Goal: Information Seeking & Learning: Understand process/instructions

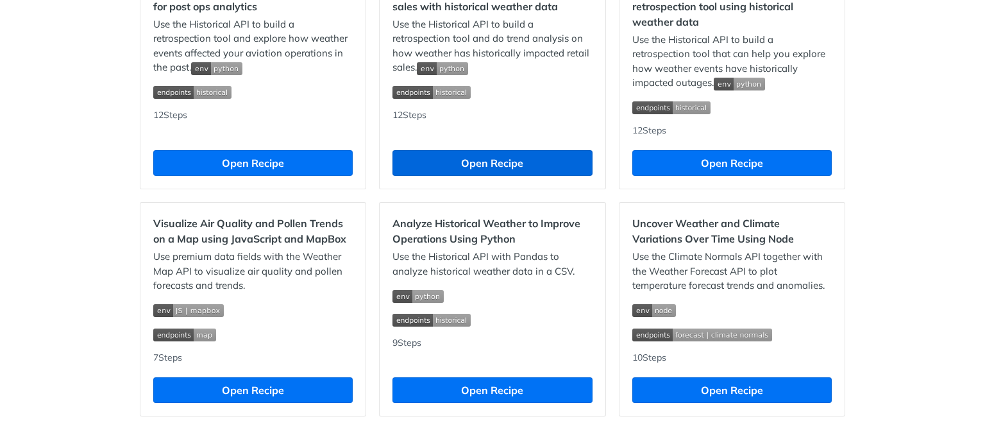
scroll to position [1254, 0]
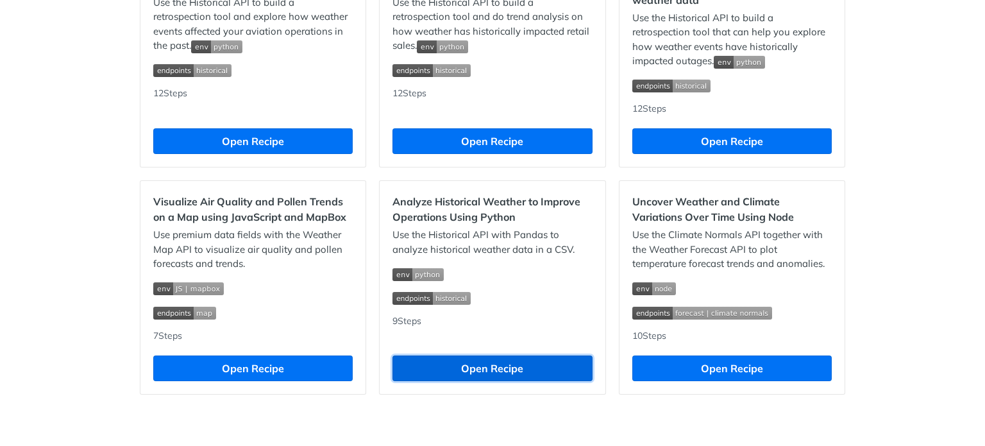
click at [471, 365] on button "Open Recipe" at bounding box center [491, 368] width 199 height 26
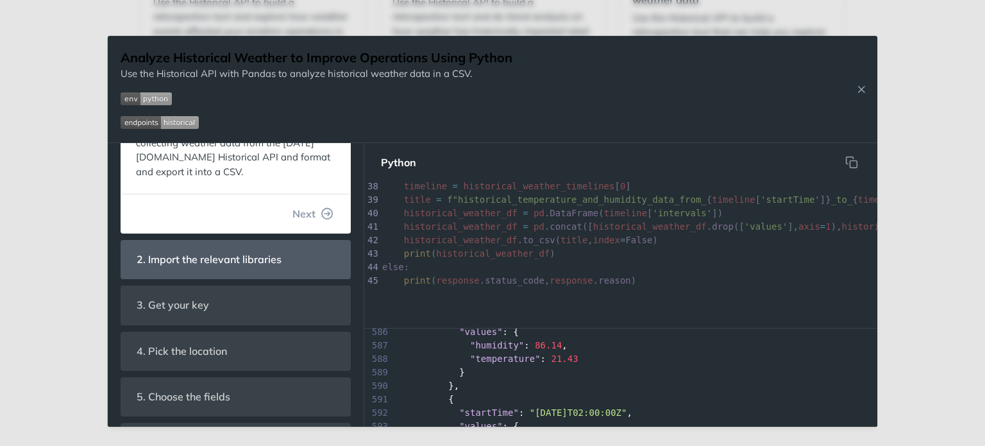
scroll to position [256, 0]
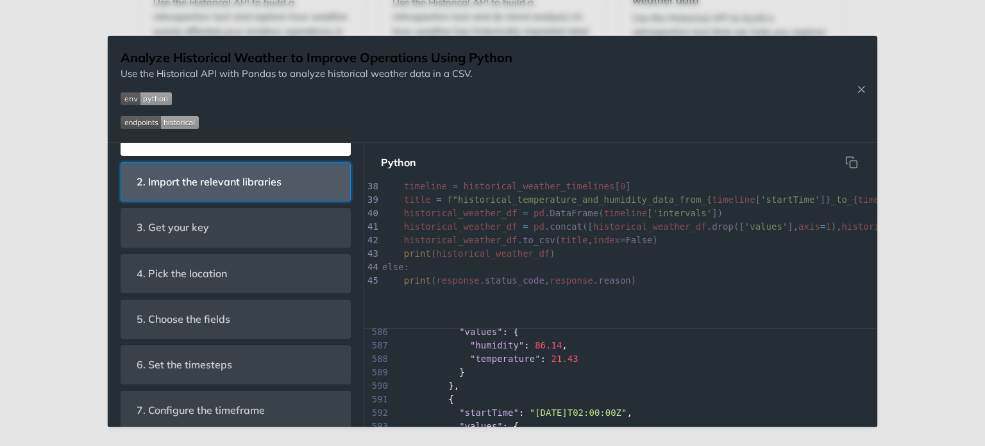
click at [185, 194] on span "2. Import the relevant libraries" at bounding box center [209, 181] width 163 height 25
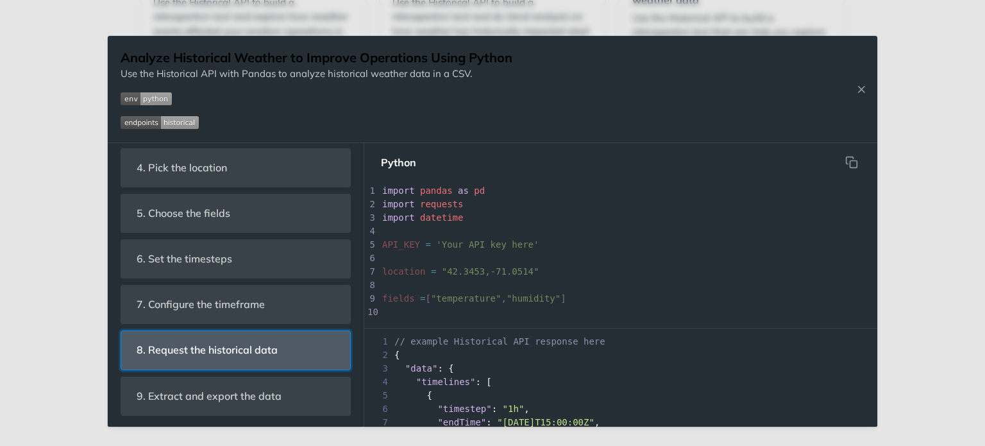
click at [179, 342] on span "8. Request the historical data" at bounding box center [207, 349] width 159 height 25
click at [176, 390] on p "Add all of the chosen parameters to the payload, set the headers, and post the …" at bounding box center [235, 400] width 199 height 44
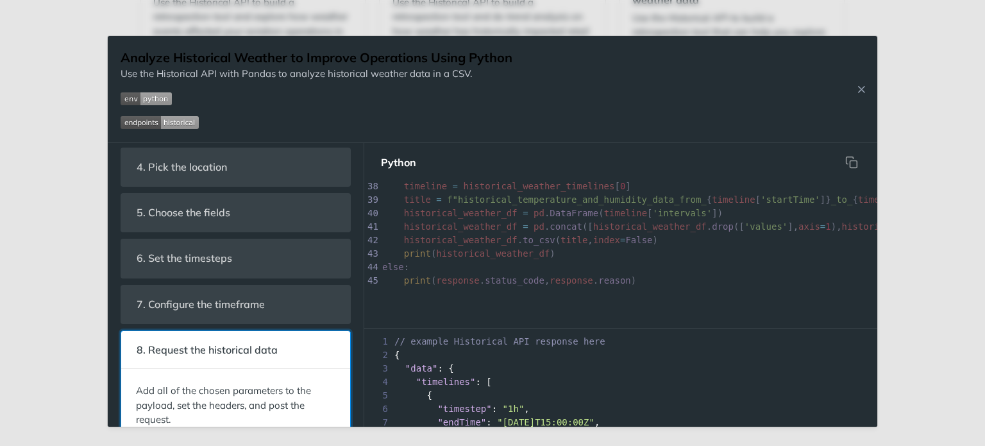
scroll to position [0, 0]
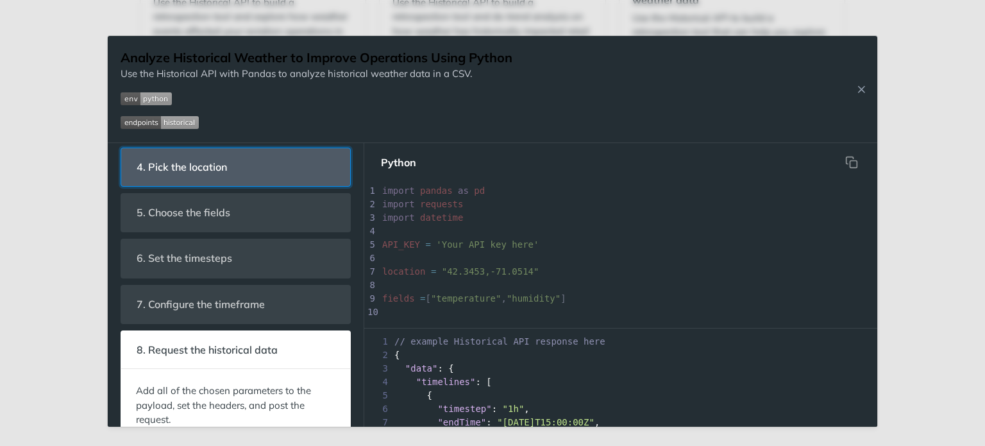
click at [231, 168] on span "4. Pick the location" at bounding box center [182, 166] width 108 height 25
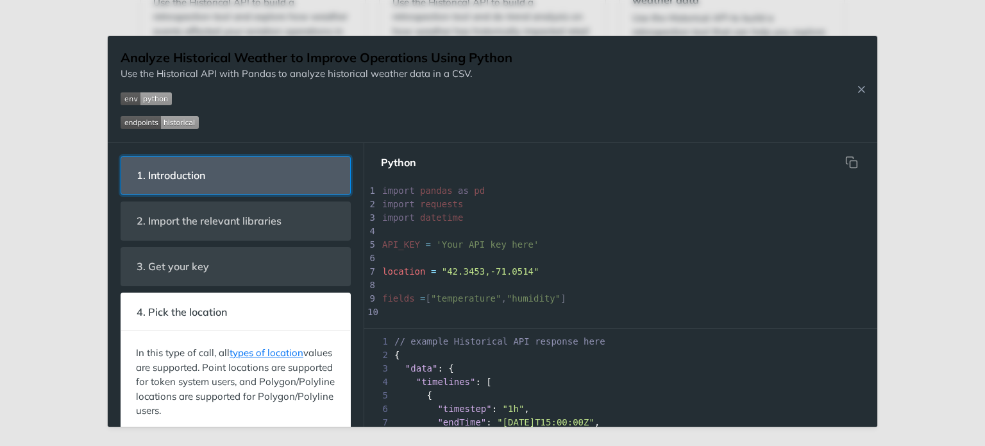
click at [181, 171] on span "1. Introduction" at bounding box center [171, 175] width 87 height 25
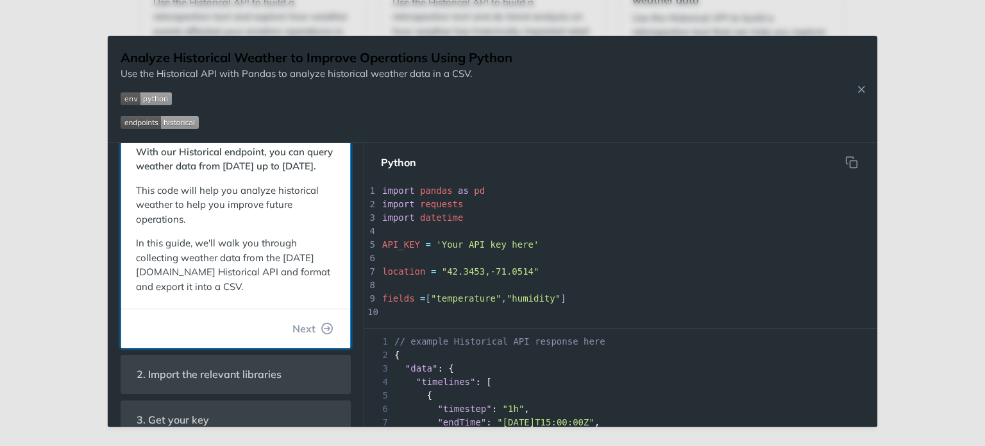
scroll to position [128, 0]
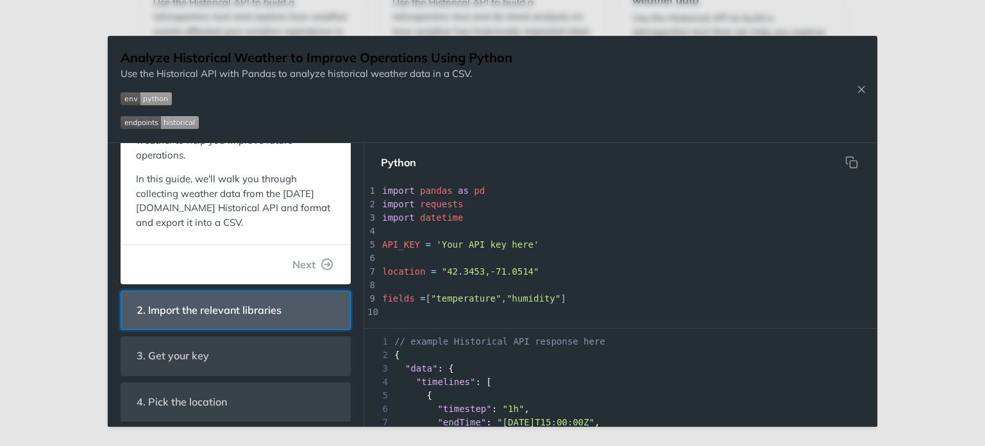
click at [264, 322] on span "2. Import the relevant libraries" at bounding box center [209, 309] width 163 height 25
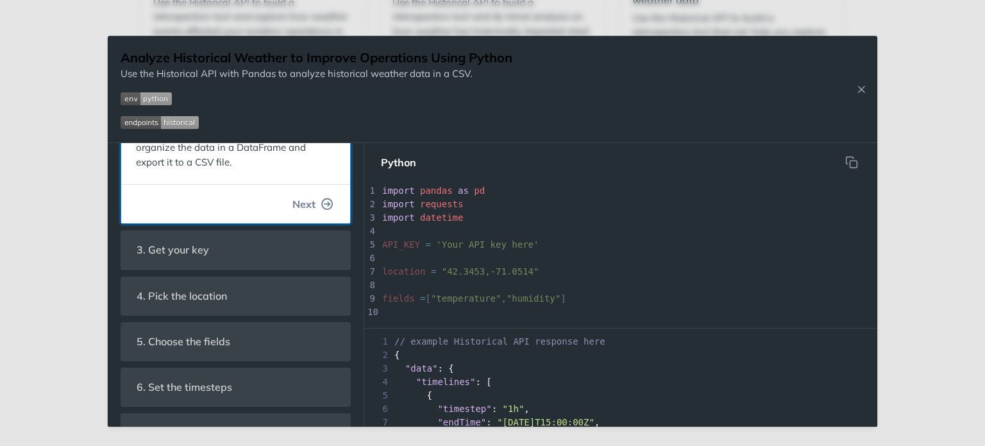
scroll to position [0, 0]
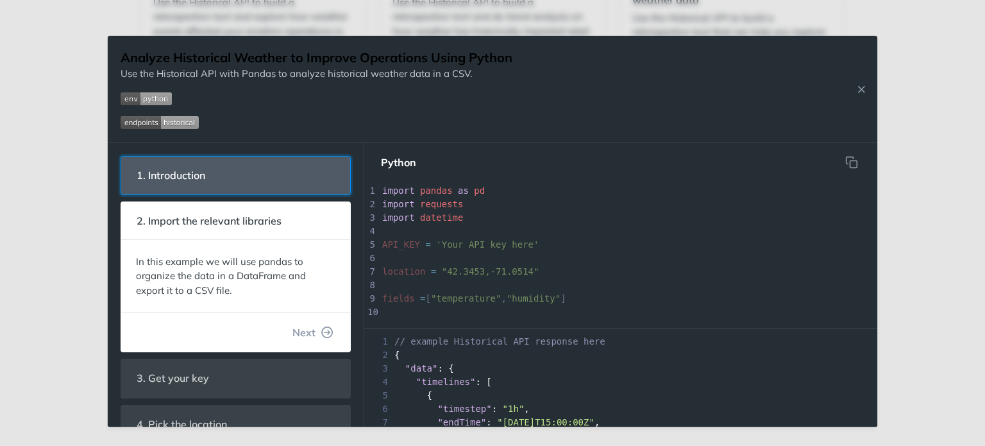
click at [288, 174] on header "1. Introduction" at bounding box center [235, 175] width 229 height 38
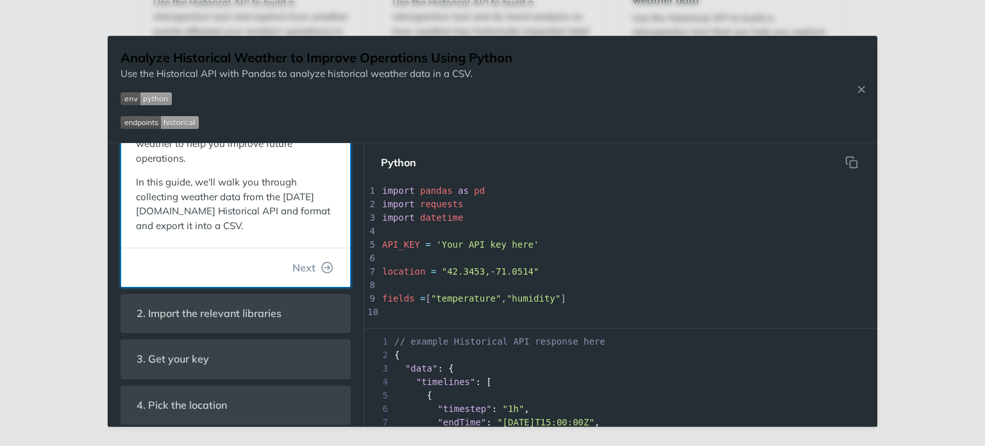
scroll to position [128, 0]
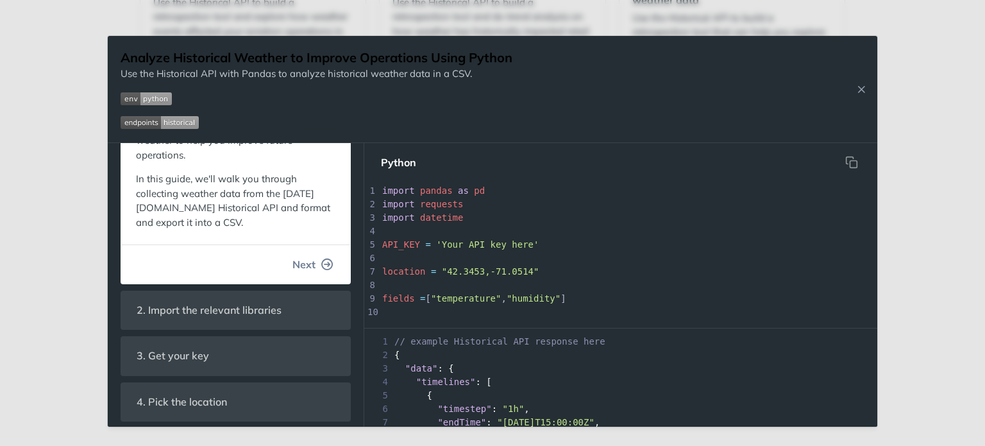
click at [322, 270] on icon "button" at bounding box center [328, 264] width 12 height 12
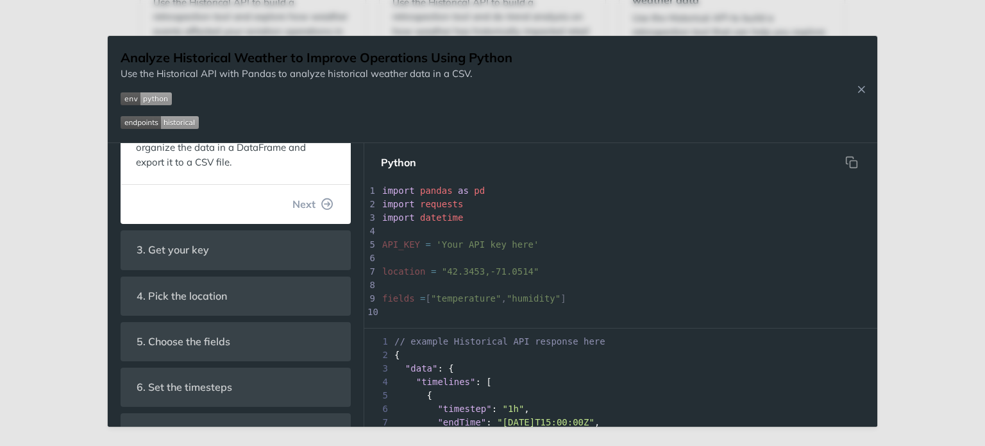
scroll to position [0, 0]
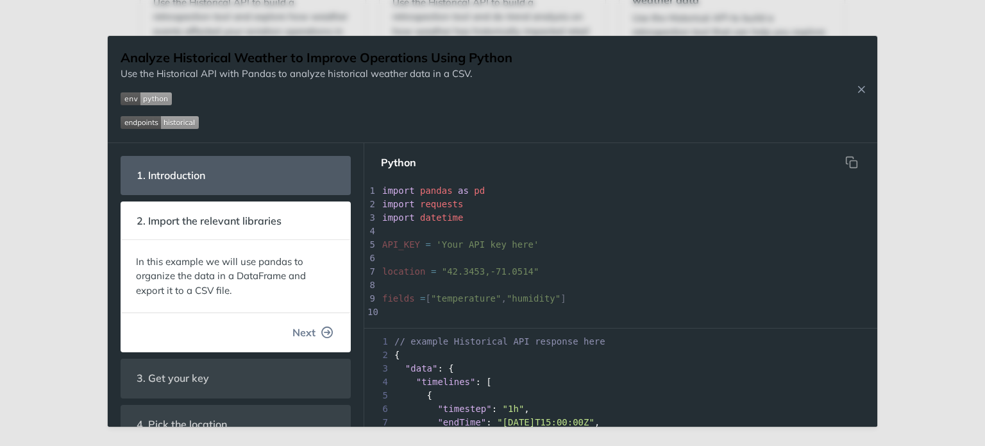
click at [310, 334] on button "Next" at bounding box center [313, 332] width 62 height 26
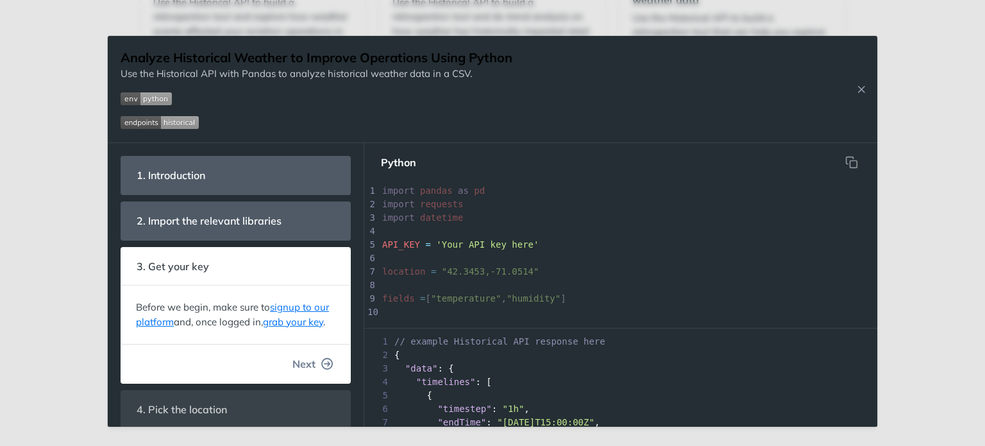
click at [307, 371] on button "Next" at bounding box center [313, 364] width 62 height 26
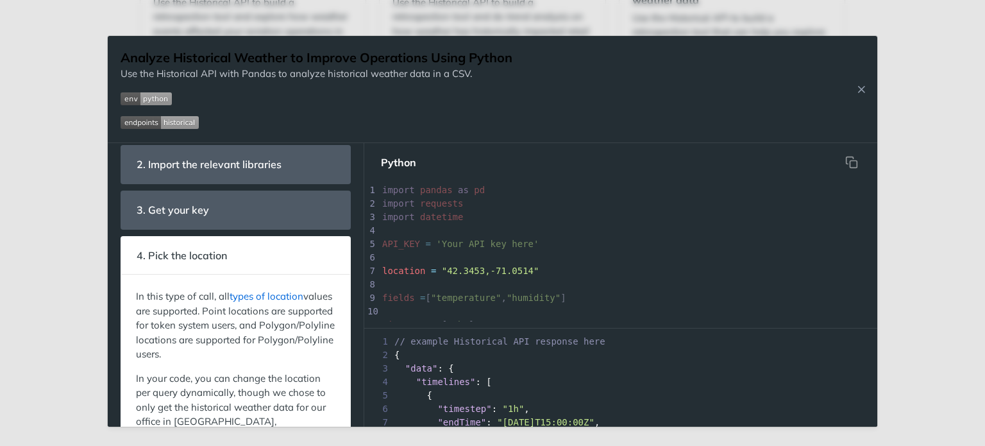
scroll to position [128, 0]
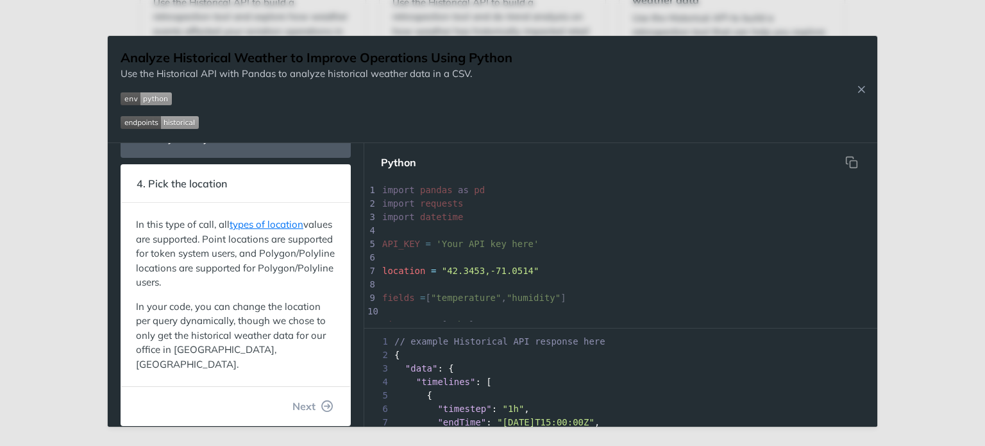
click at [303, 398] on span "Next" at bounding box center [303, 405] width 23 height 15
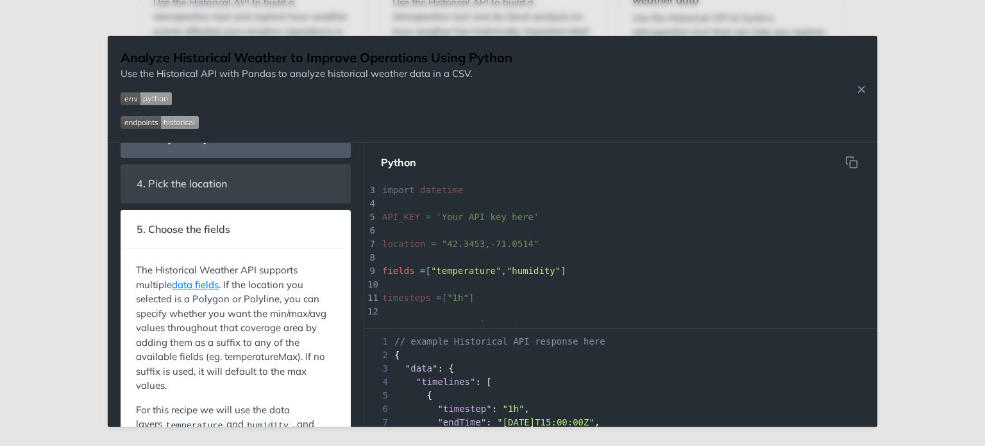
scroll to position [256, 0]
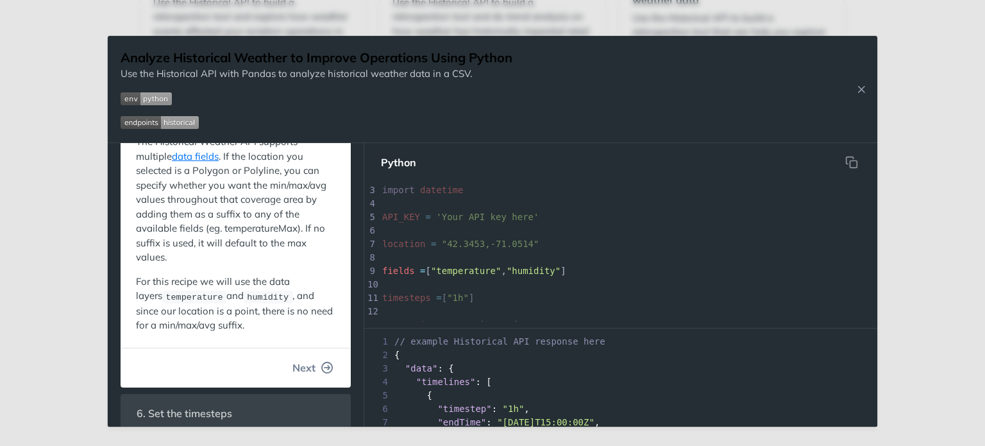
click at [306, 366] on button "Next" at bounding box center [313, 368] width 62 height 26
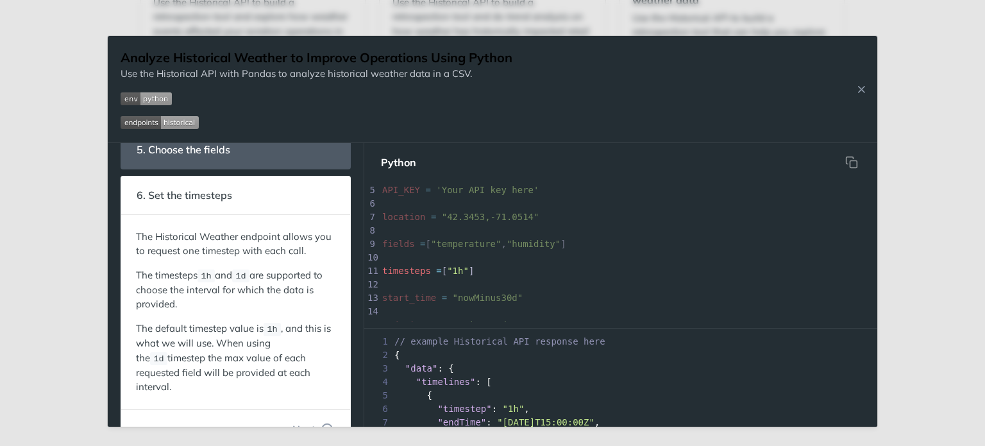
scroll to position [0, 0]
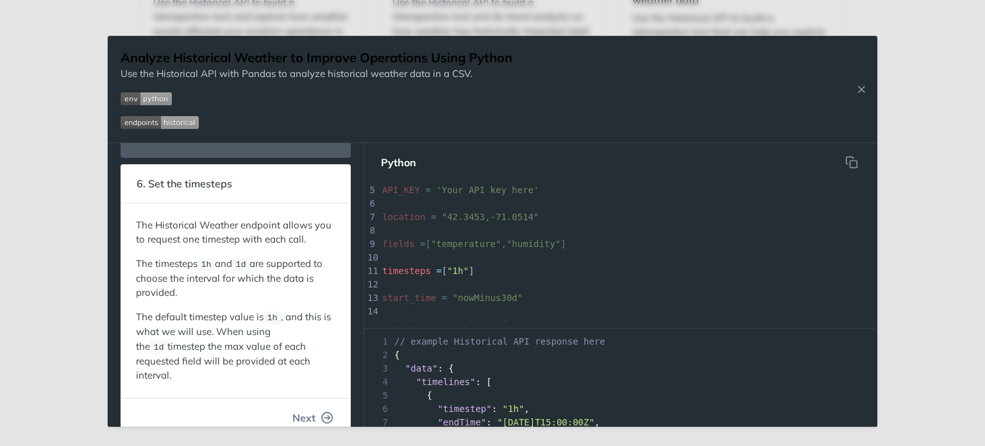
click at [322, 412] on icon "button" at bounding box center [328, 418] width 12 height 12
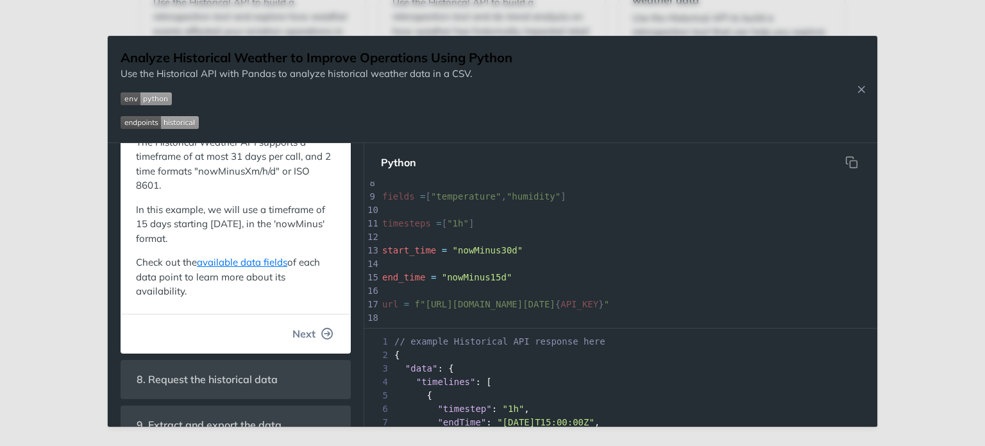
click at [315, 322] on button "Next" at bounding box center [313, 334] width 62 height 26
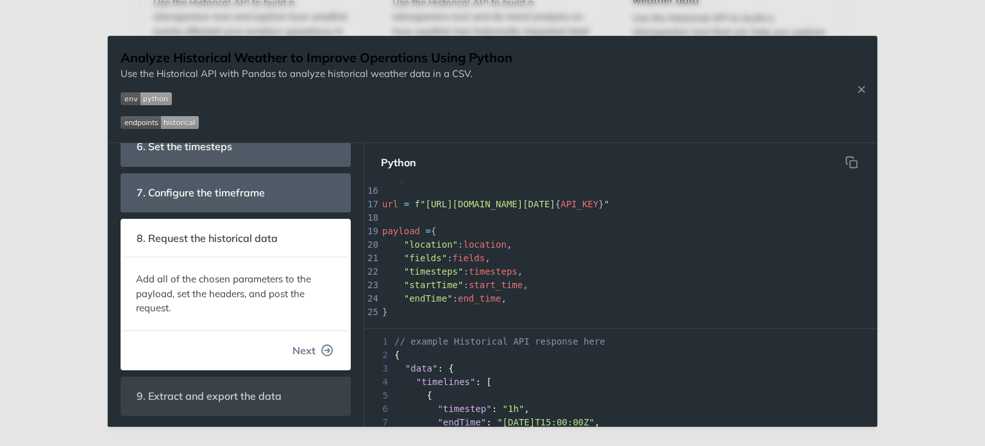
click at [322, 350] on icon "button" at bounding box center [328, 350] width 12 height 12
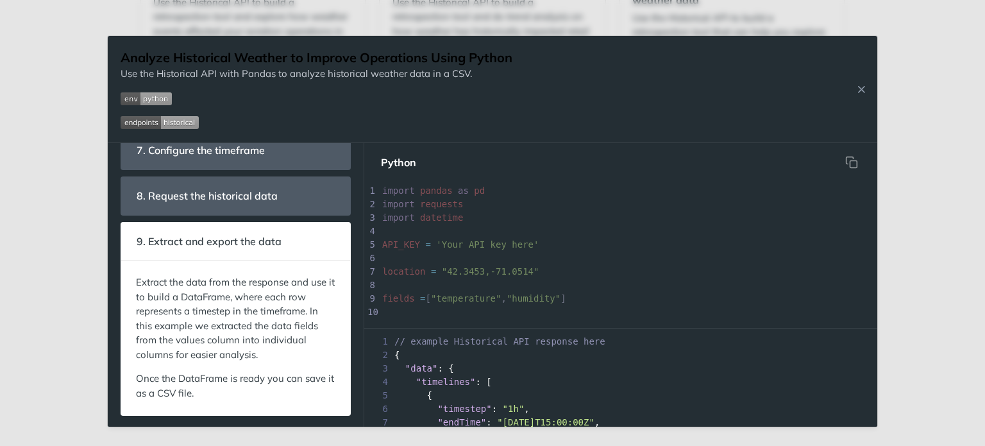
drag, startPoint x: 378, startPoint y: 154, endPoint x: 508, endPoint y: 233, distance: 152.7
click at [508, 233] on div "Python 45 print ( response . status_code , response . reason ) 1 import pandas …" at bounding box center [620, 285] width 513 height 284
drag, startPoint x: 372, startPoint y: 186, endPoint x: 595, endPoint y: 247, distance: 231.3
click at [595, 247] on div "1 import pandas as pd 2 import requests 3 import datetime 4 ​ 5 API_KEY = 'Your…" at bounding box center [800, 345] width 841 height 323
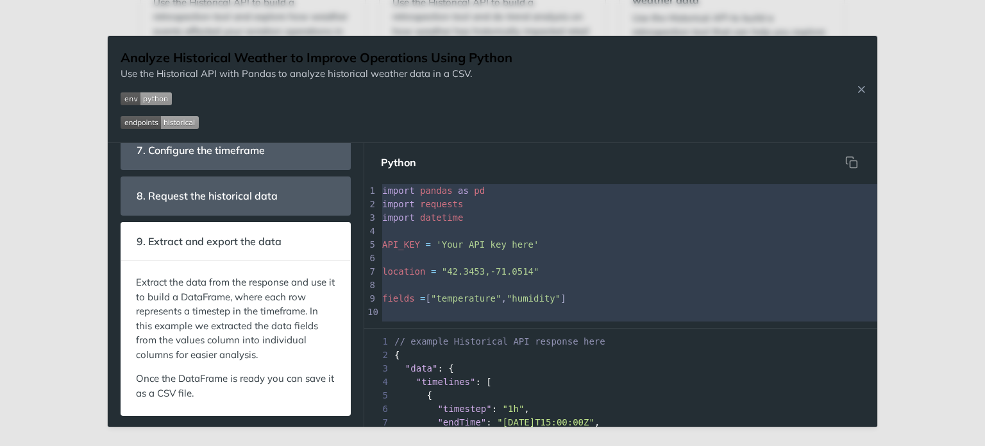
drag, startPoint x: 630, startPoint y: 271, endPoint x: 372, endPoint y: 179, distance: 273.5
click at [372, 179] on div "Python x 1 import pandas as pd 2 import requests 3 import datetime 4 ​ 5 API_KE…" at bounding box center [620, 285] width 513 height 284
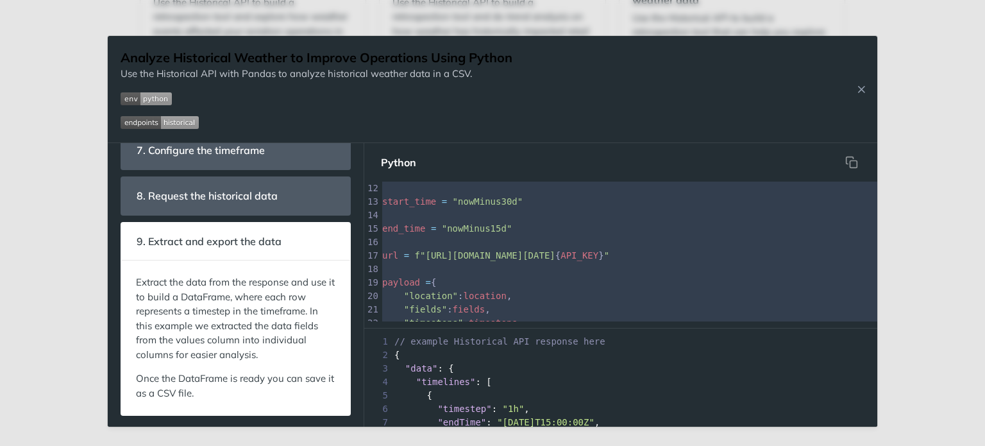
scroll to position [97, 0]
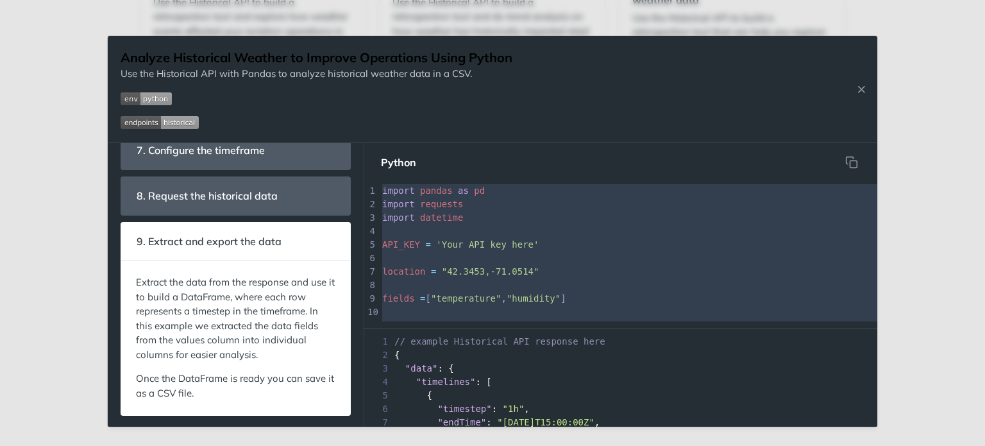
drag, startPoint x: 462, startPoint y: 246, endPoint x: 368, endPoint y: 186, distance: 111.3
type textarea "import pandas as pd import requests import datetime API_KEY = 'Your API key her…"
click at [862, 85] on icon "Close Recipe" at bounding box center [861, 89] width 12 height 12
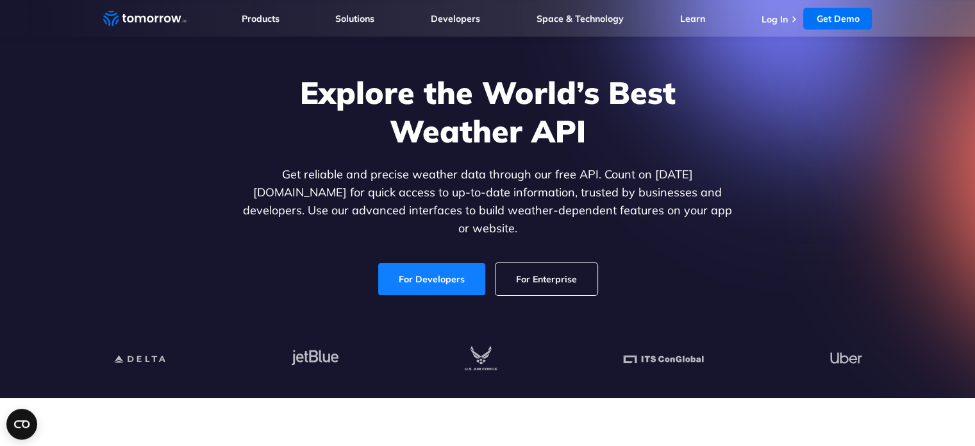
click at [394, 272] on link "For Developers" at bounding box center [431, 279] width 107 height 32
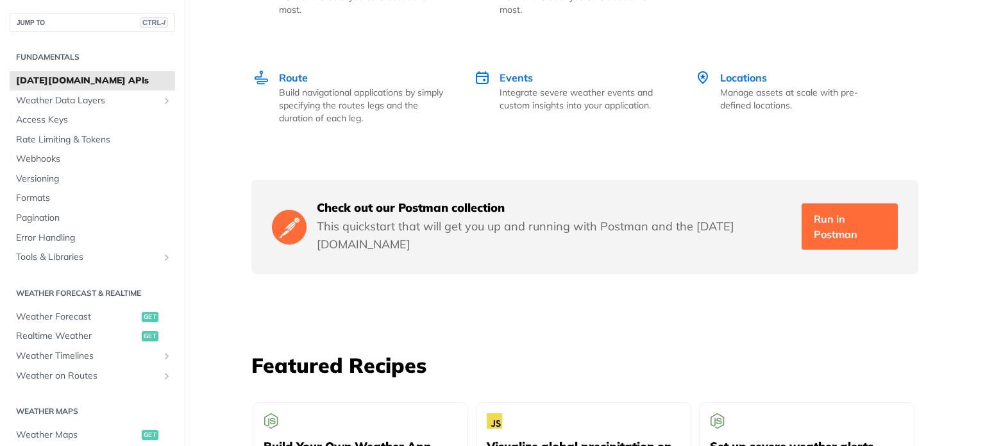
scroll to position [2244, 0]
